Goal: Check status: Check status

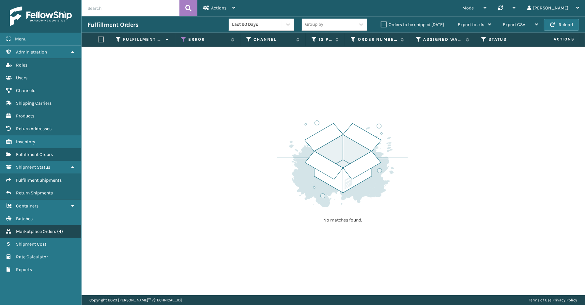
click at [49, 229] on span "Marketplace Orders" at bounding box center [36, 232] width 40 height 6
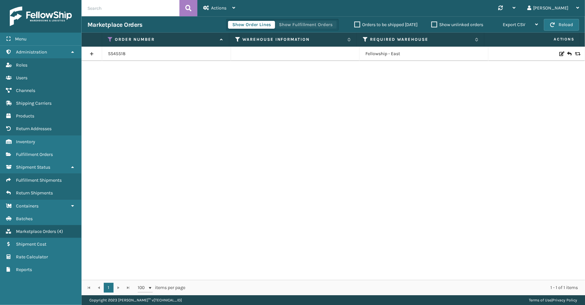
click at [296, 25] on button "Show Fulfillment Orders" at bounding box center [306, 25] width 62 height 8
click at [110, 39] on icon at bounding box center [110, 40] width 5 height 6
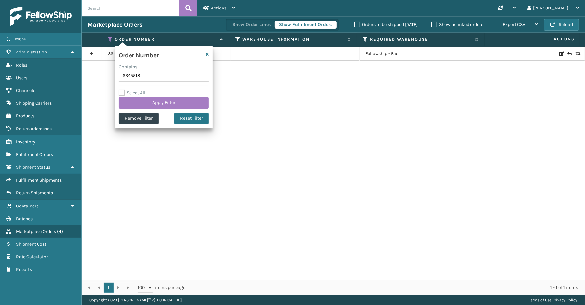
drag, startPoint x: 145, startPoint y: 79, endPoint x: 97, endPoint y: 79, distance: 47.3
click at [97, 79] on section "Marketplace Orders Show Order Lines Show Fulfillment Orders Orders to be shippe…" at bounding box center [333, 155] width 503 height 279
type input "SS45531"
click at [140, 100] on button "Apply Filter" at bounding box center [164, 103] width 90 height 12
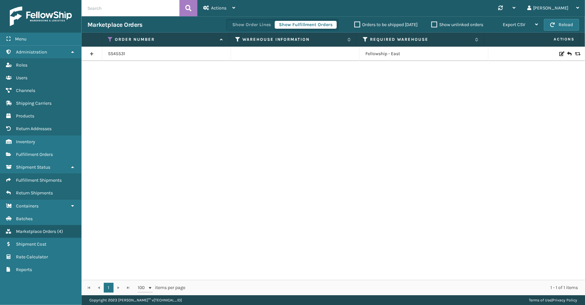
drag, startPoint x: 92, startPoint y: 54, endPoint x: 93, endPoint y: 60, distance: 6.0
click at [92, 54] on link at bounding box center [92, 54] width 20 height 10
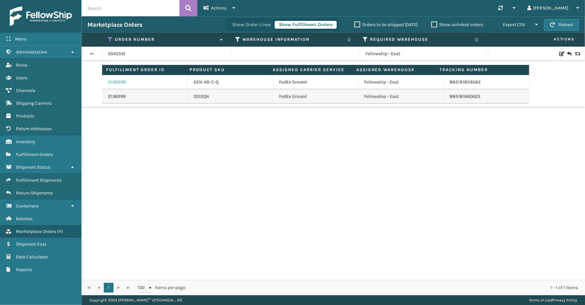
click at [119, 83] on link "2138998" at bounding box center [117, 82] width 18 height 7
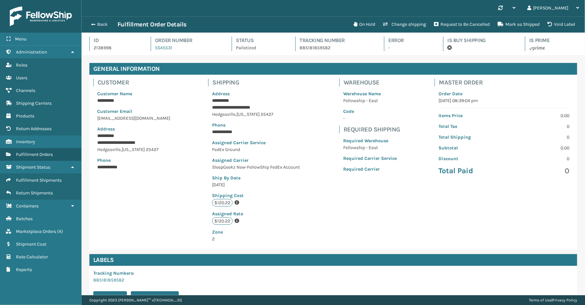
scroll to position [15, 503]
click at [104, 25] on button "Back" at bounding box center [102, 25] width 30 height 6
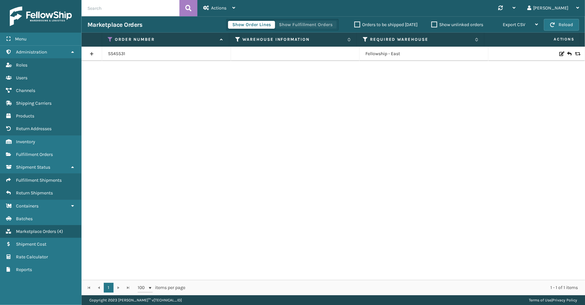
click at [295, 23] on button "Show Fulfillment Orders" at bounding box center [306, 25] width 62 height 8
drag, startPoint x: 92, startPoint y: 53, endPoint x: 99, endPoint y: 56, distance: 7.3
click at [92, 53] on link at bounding box center [92, 54] width 20 height 10
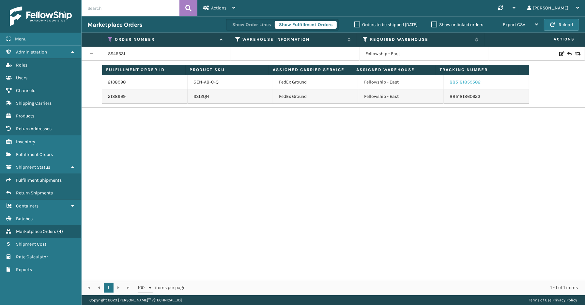
click at [467, 80] on link "885181859582" at bounding box center [465, 82] width 31 height 6
click at [111, 39] on icon at bounding box center [110, 40] width 5 height 6
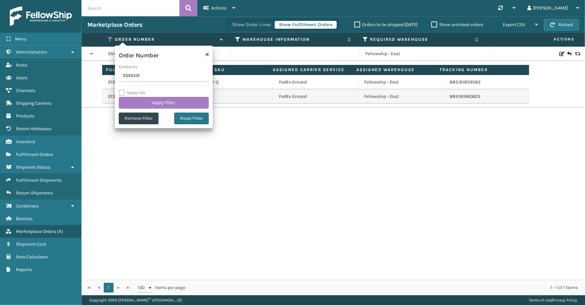
drag, startPoint x: 152, startPoint y: 76, endPoint x: 111, endPoint y: 76, distance: 40.8
click at [111, 76] on section "Marketplace Orders Show Order Lines Show Fulfillment Orders Orders to be shippe…" at bounding box center [333, 155] width 503 height 279
type input "SS45422"
click at [155, 98] on button "Apply Filter" at bounding box center [164, 103] width 90 height 12
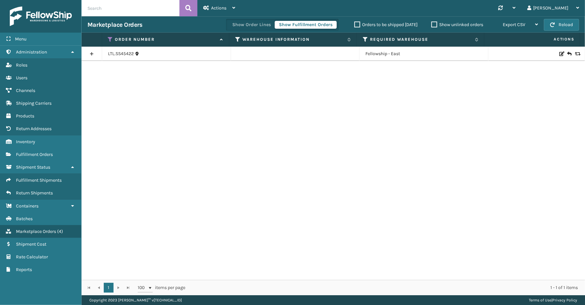
click at [92, 54] on link at bounding box center [92, 54] width 20 height 10
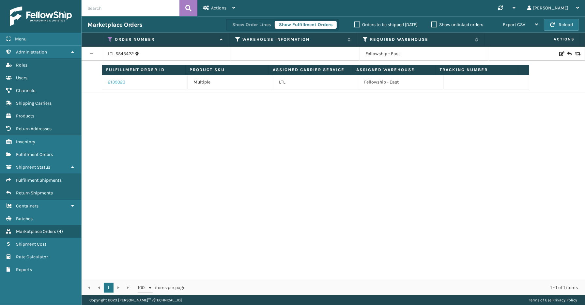
click at [117, 83] on link "2139023" at bounding box center [116, 82] width 17 height 7
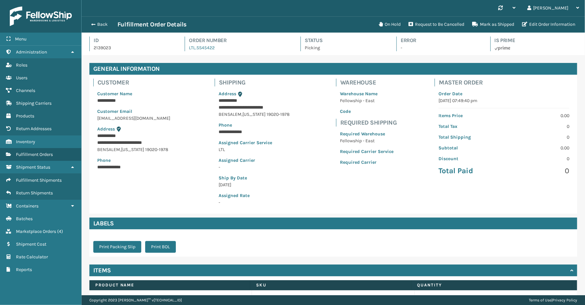
scroll to position [15, 503]
click at [103, 22] on button "Back" at bounding box center [102, 25] width 30 height 6
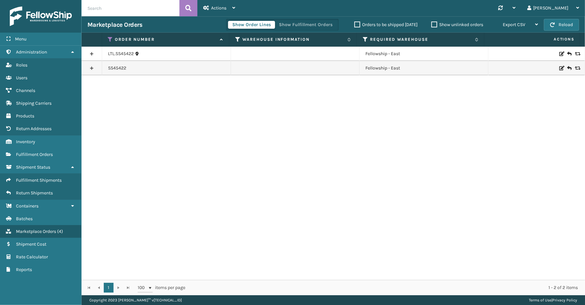
click at [87, 66] on link at bounding box center [92, 68] width 20 height 10
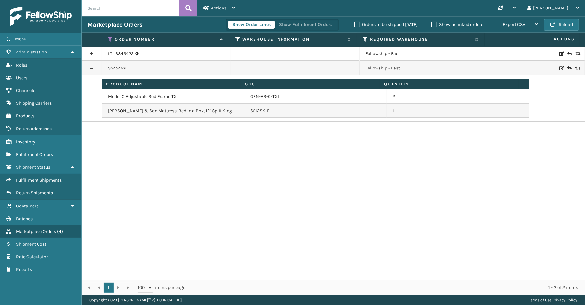
click at [303, 20] on div "Show Order Lines Show Fulfillment Orders" at bounding box center [282, 25] width 113 height 12
click at [302, 26] on button "Show Fulfillment Orders" at bounding box center [306, 25] width 62 height 8
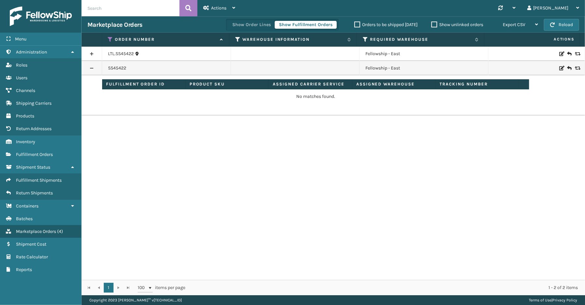
click at [95, 69] on link at bounding box center [92, 68] width 20 height 10
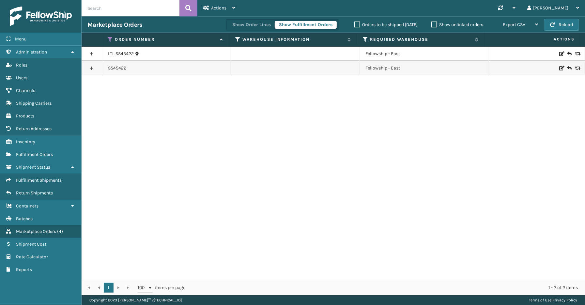
click at [95, 69] on link at bounding box center [92, 68] width 20 height 10
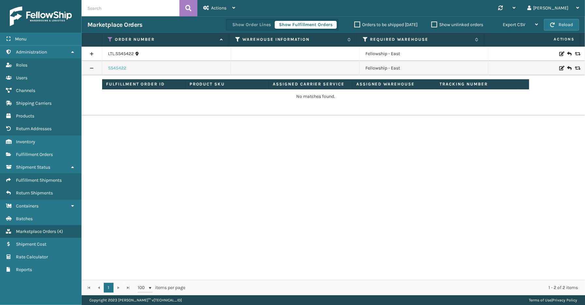
click at [126, 67] on link "SS45422" at bounding box center [117, 68] width 18 height 7
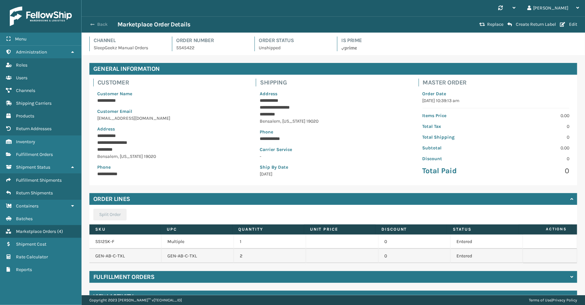
click at [105, 24] on button "Back" at bounding box center [102, 25] width 30 height 6
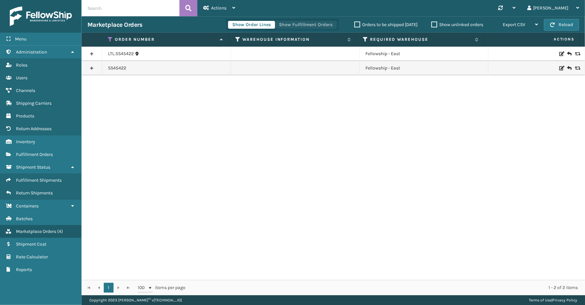
click at [316, 21] on button "Show Fulfillment Orders" at bounding box center [306, 25] width 62 height 8
click at [93, 68] on link at bounding box center [92, 68] width 20 height 10
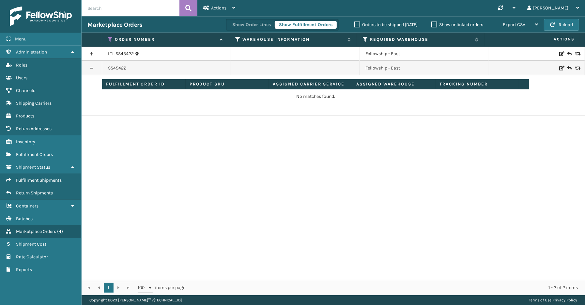
click at [224, 181] on div "LTL.SS45422 Fellowship - East SS45422 Fellowship - East Fulfillment Order ID Pr…" at bounding box center [333, 163] width 503 height 233
click at [25, 148] on link "Fulfillment Orders" at bounding box center [40, 154] width 81 height 13
